Goal: Transaction & Acquisition: Purchase product/service

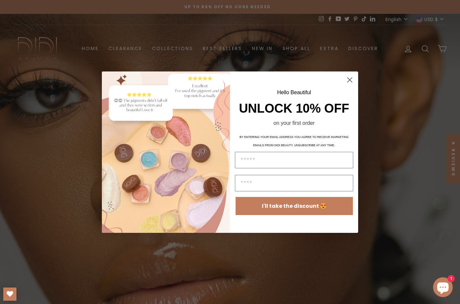
click at [349, 78] on circle "Close dialog" at bounding box center [350, 79] width 11 height 11
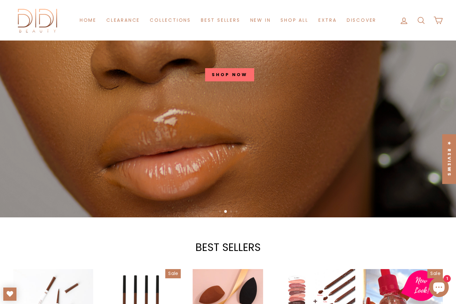
scroll to position [33, 0]
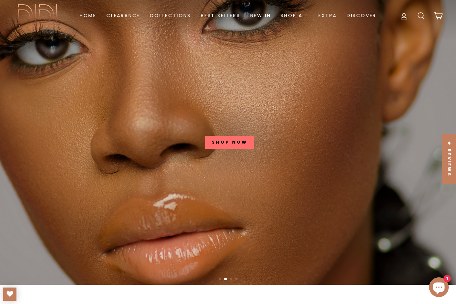
click at [210, 137] on link at bounding box center [230, 133] width 460 height 304
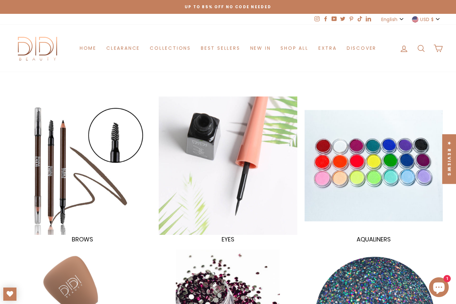
click at [217, 178] on div at bounding box center [228, 165] width 142 height 142
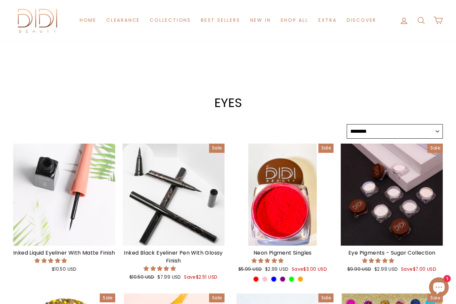
select select "******"
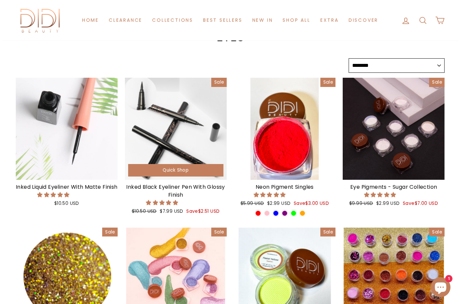
scroll to position [66, 0]
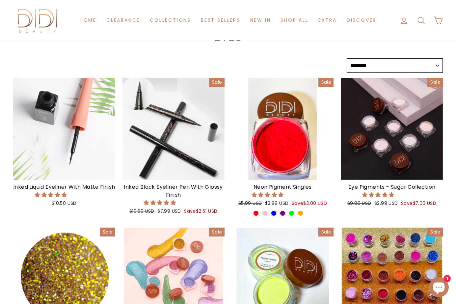
click at [187, 168] on div "Quick Shop" at bounding box center [173, 171] width 95 height 12
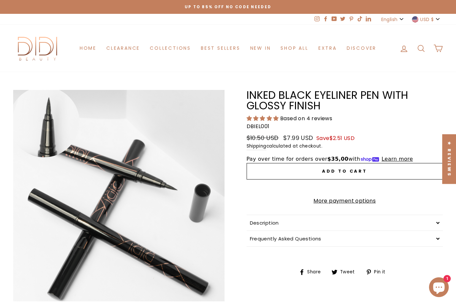
click at [294, 169] on button "Add to cart" at bounding box center [344, 171] width 196 height 16
